Goal: Navigation & Orientation: Understand site structure

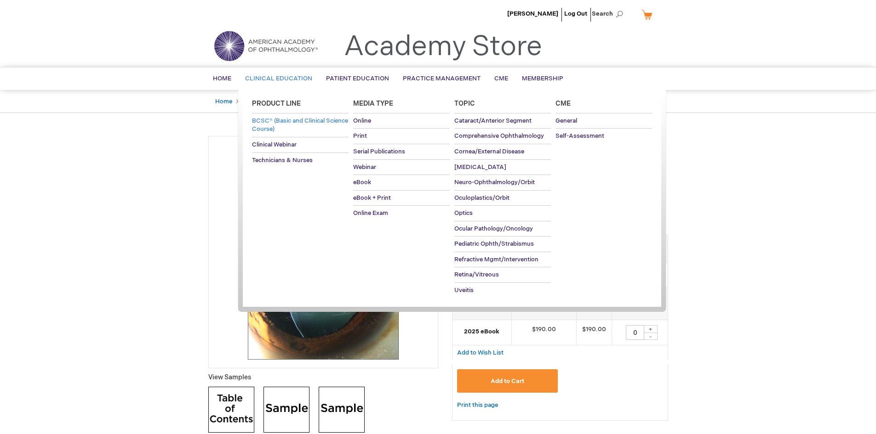
click at [276, 122] on span "BCSC® (Basic and Clinical Science Course)" at bounding box center [300, 125] width 96 height 16
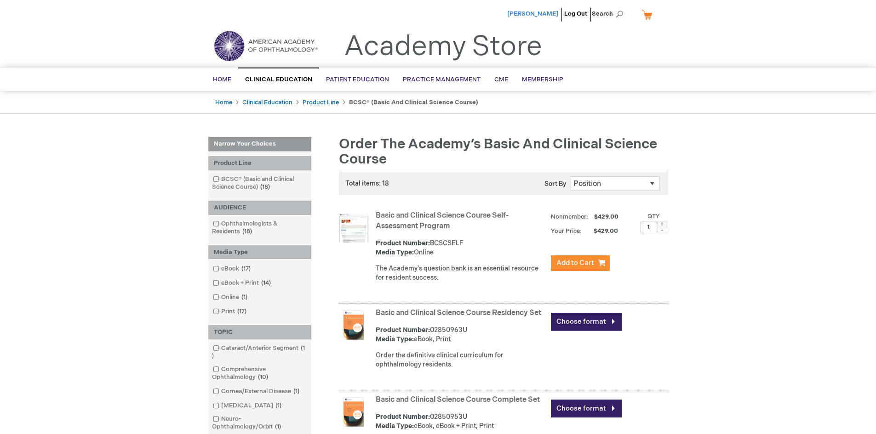
click at [547, 14] on span "[PERSON_NAME]" at bounding box center [532, 13] width 51 height 7
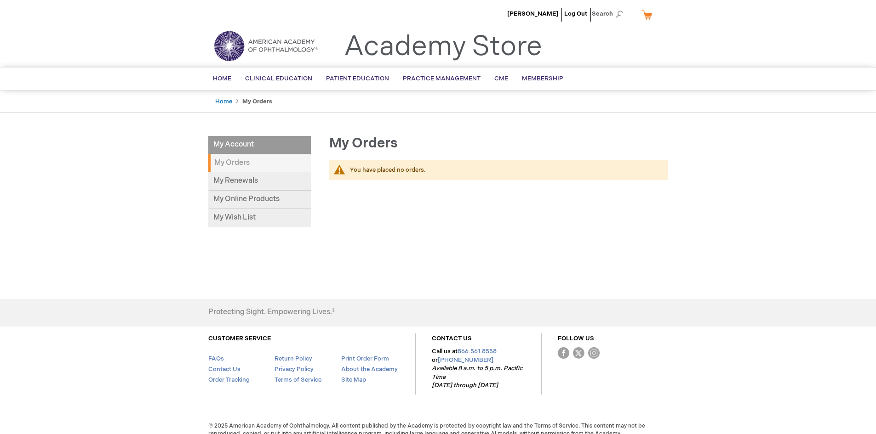
click at [649, 17] on link "My Cart" at bounding box center [650, 14] width 22 height 16
click at [363, 27] on ul "Traci Newton Log Out Search" at bounding box center [438, 16] width 474 height 32
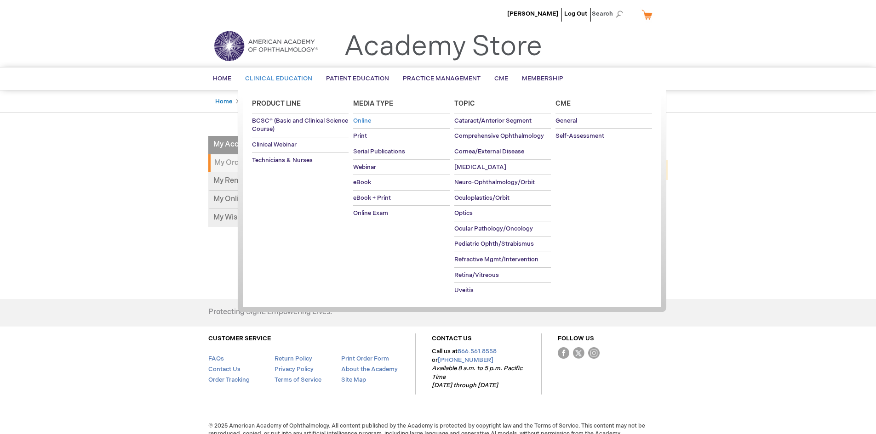
click at [365, 121] on span "Online" at bounding box center [362, 120] width 18 height 7
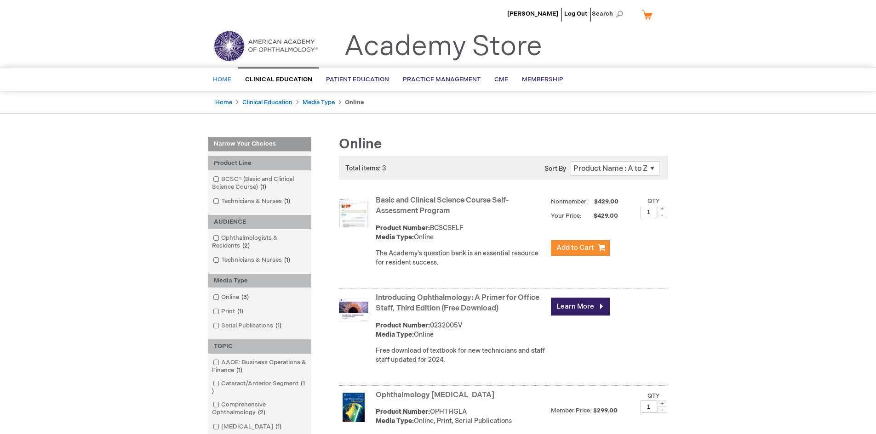
click at [228, 80] on span "Home" at bounding box center [222, 79] width 18 height 7
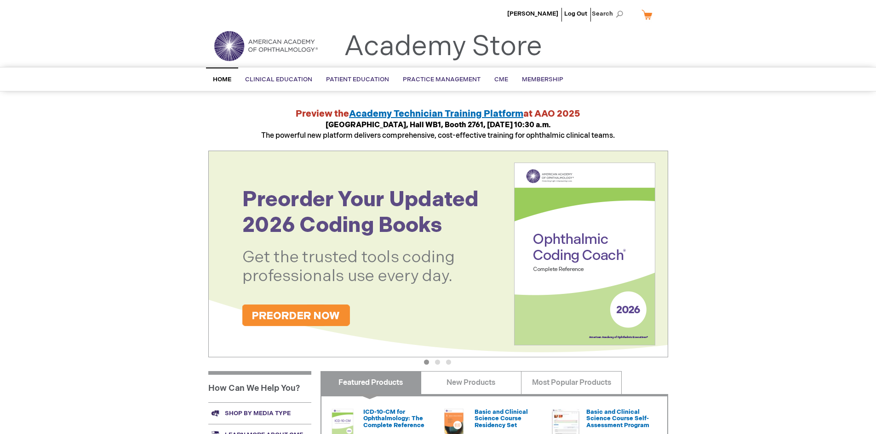
click at [371, 59] on link "Academy Store" at bounding box center [443, 46] width 198 height 33
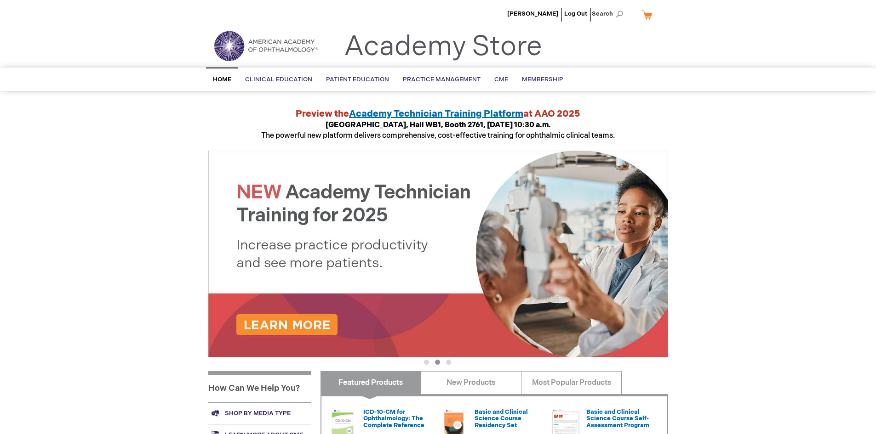
click at [297, 46] on img at bounding box center [266, 45] width 110 height 33
